Goal: Information Seeking & Learning: Find specific fact

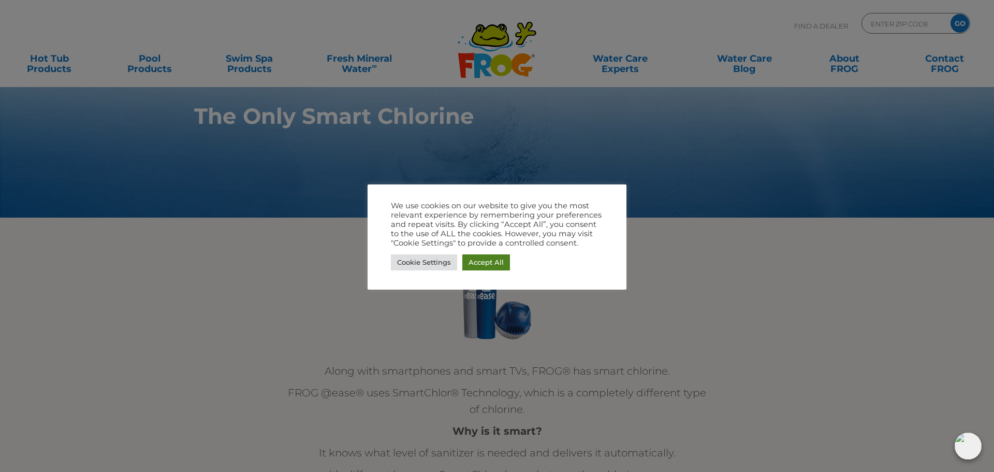
click at [474, 262] on link "Accept All" at bounding box center [487, 262] width 48 height 16
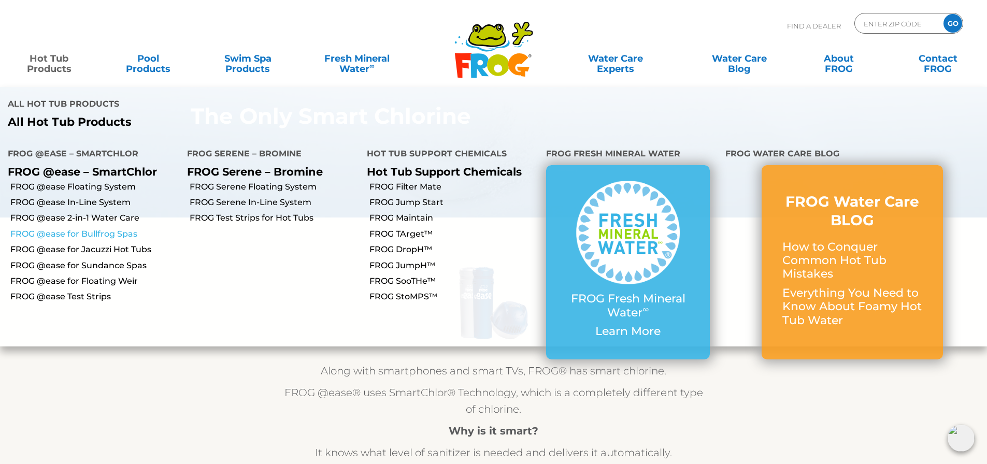
click at [85, 228] on link "FROG @ease for Bullfrog Spas" at bounding box center [94, 233] width 169 height 11
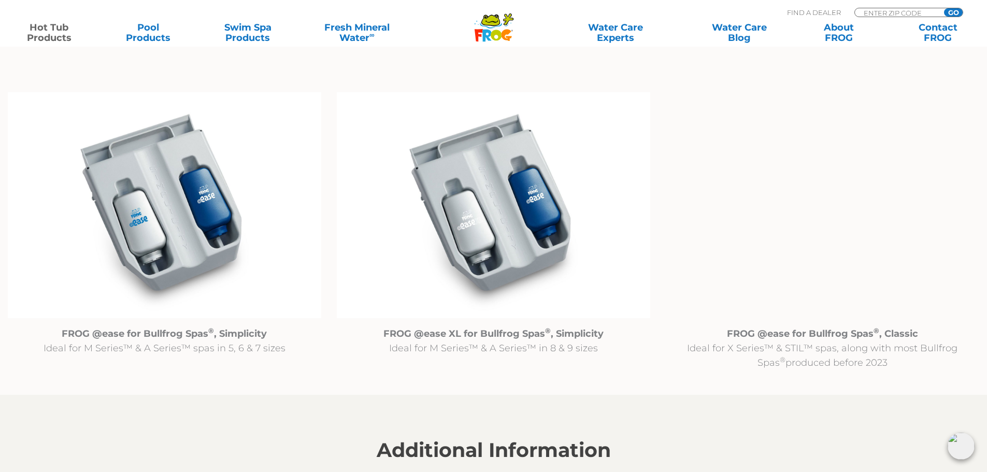
scroll to position [1088, 0]
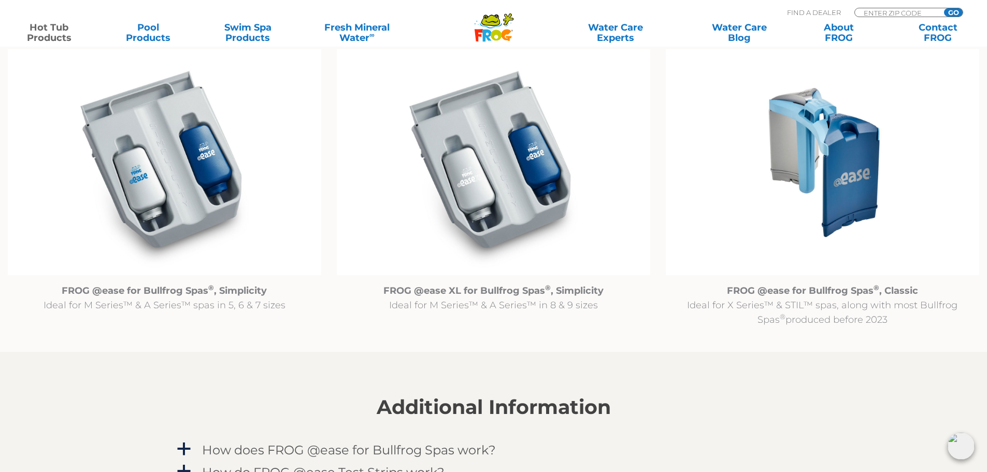
click at [152, 186] on img at bounding box center [164, 162] width 313 height 226
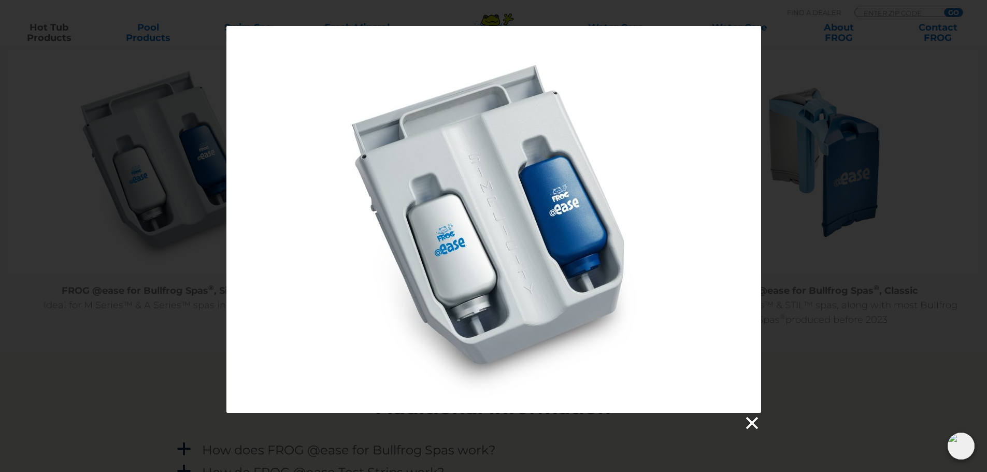
click at [750, 426] on link at bounding box center [751, 423] width 16 height 16
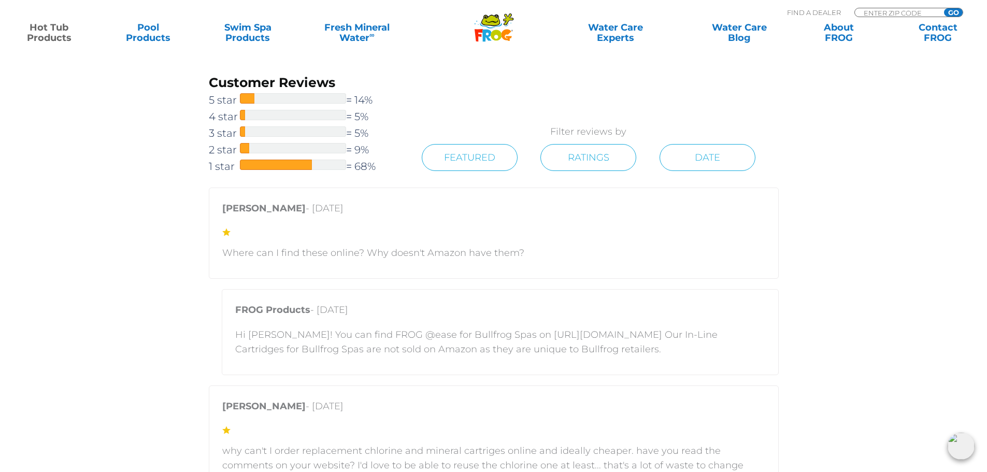
scroll to position [1968, 0]
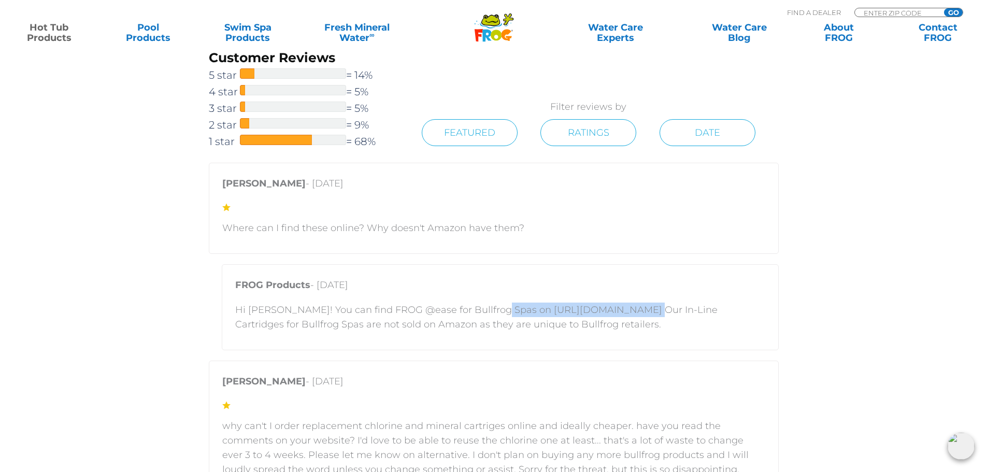
drag, startPoint x: 489, startPoint y: 308, endPoint x: 619, endPoint y: 316, distance: 130.2
click at [619, 316] on p "Hi Matt! You can find FROG @ease for Bullfrog Spas on https://shop.bullfrogspas…" at bounding box center [500, 316] width 530 height 29
copy p "https://shop.bullfrogspas.com"
